Goal: Find specific page/section: Find specific page/section

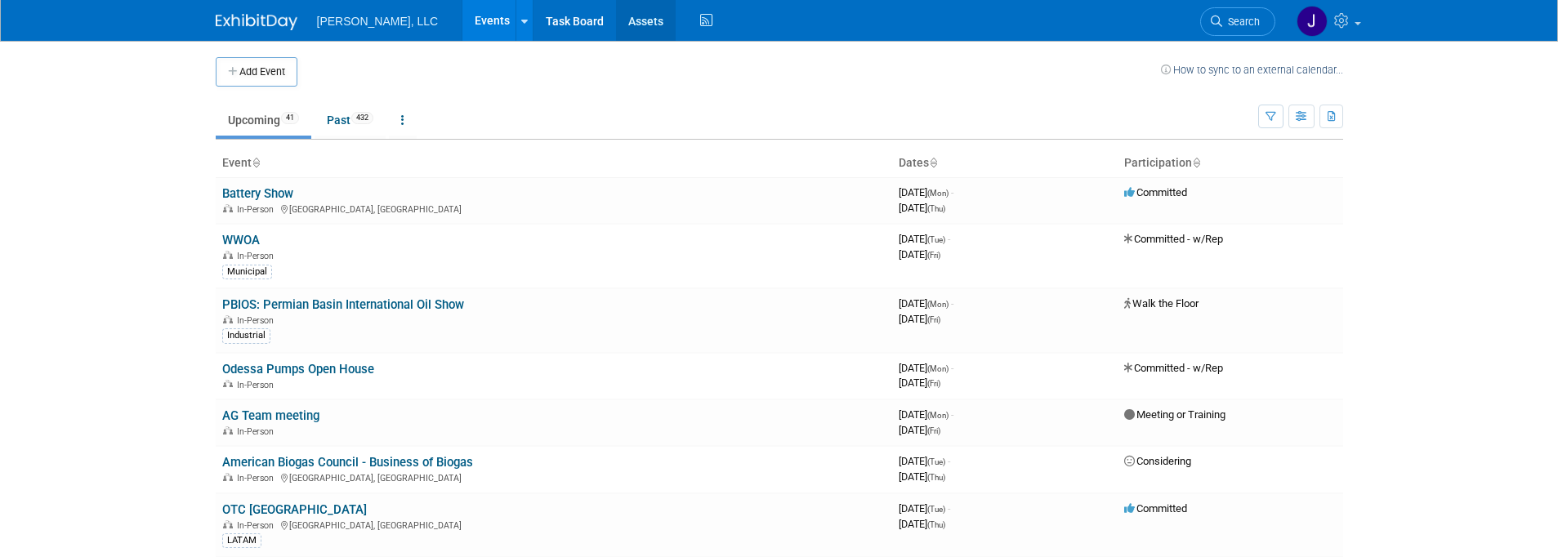
click at [616, 20] on link "Assets" at bounding box center [646, 20] width 60 height 41
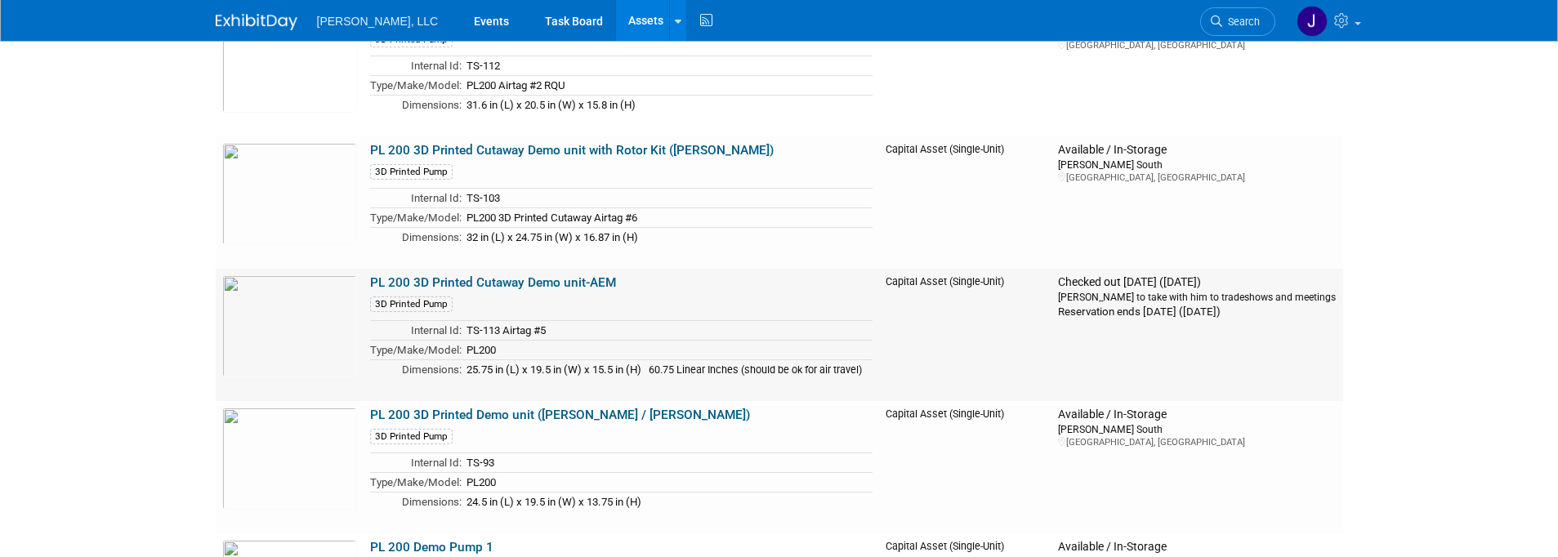
scroll to position [8663, 0]
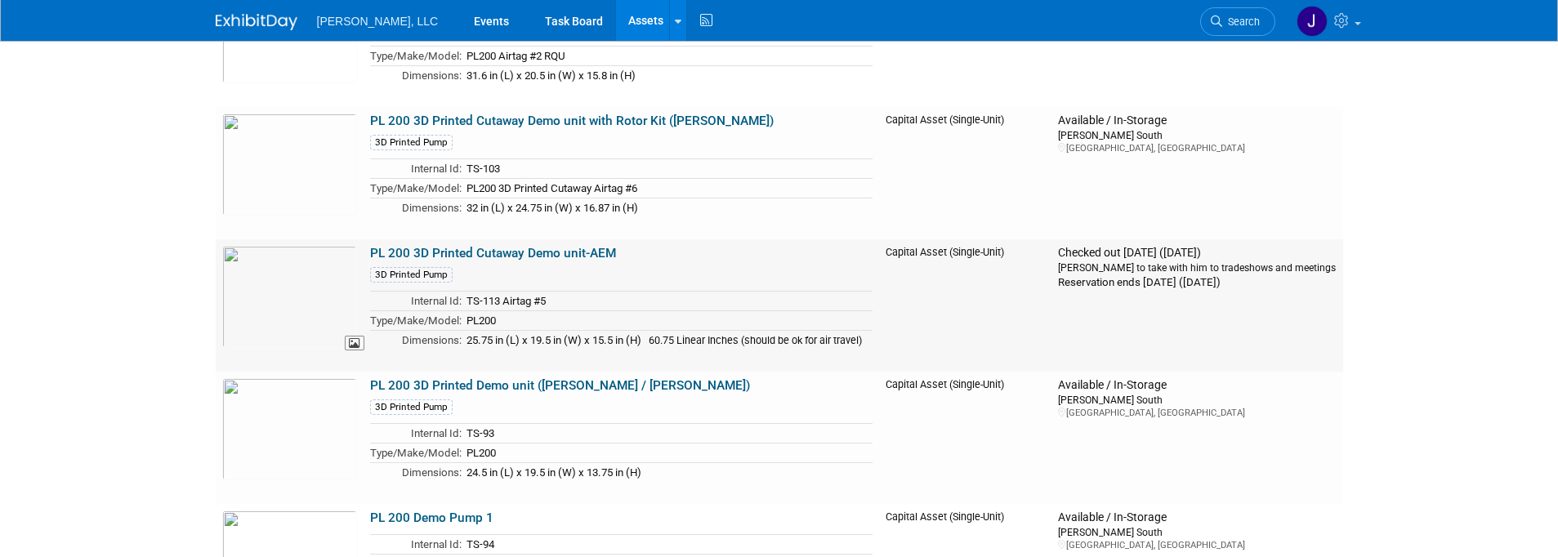
click at [322, 329] on img at bounding box center [289, 297] width 135 height 102
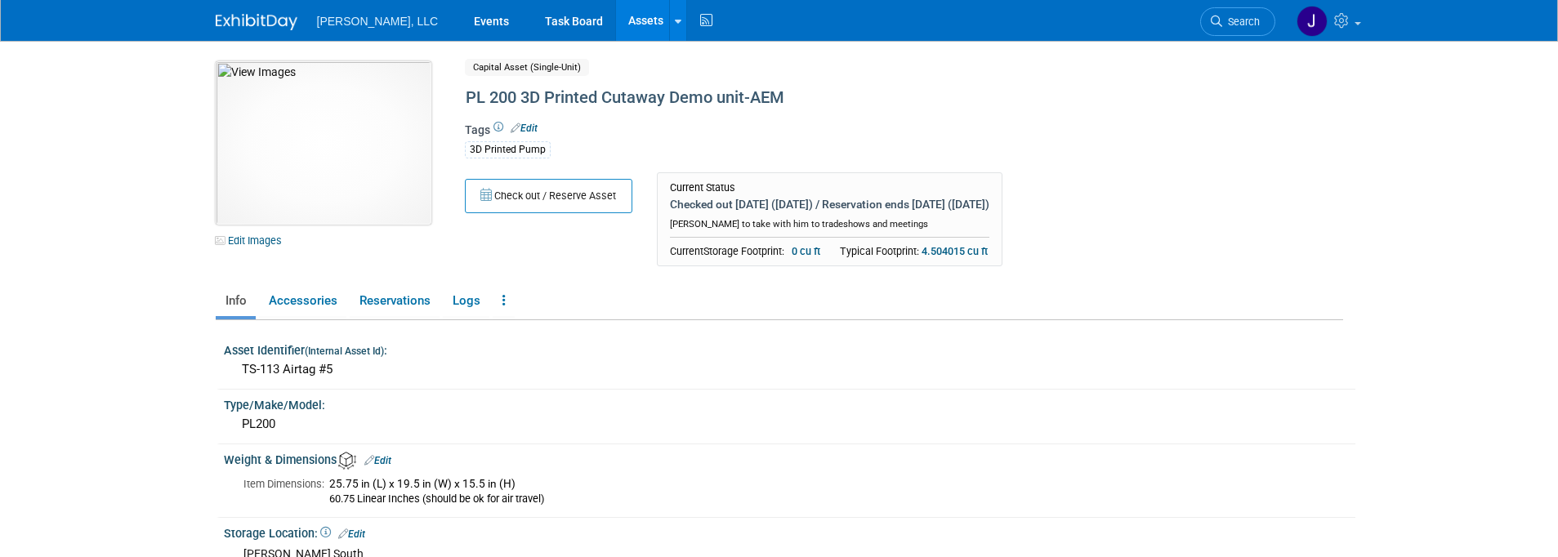
click at [295, 145] on img at bounding box center [324, 142] width 216 height 163
